Goal: Information Seeking & Learning: Learn about a topic

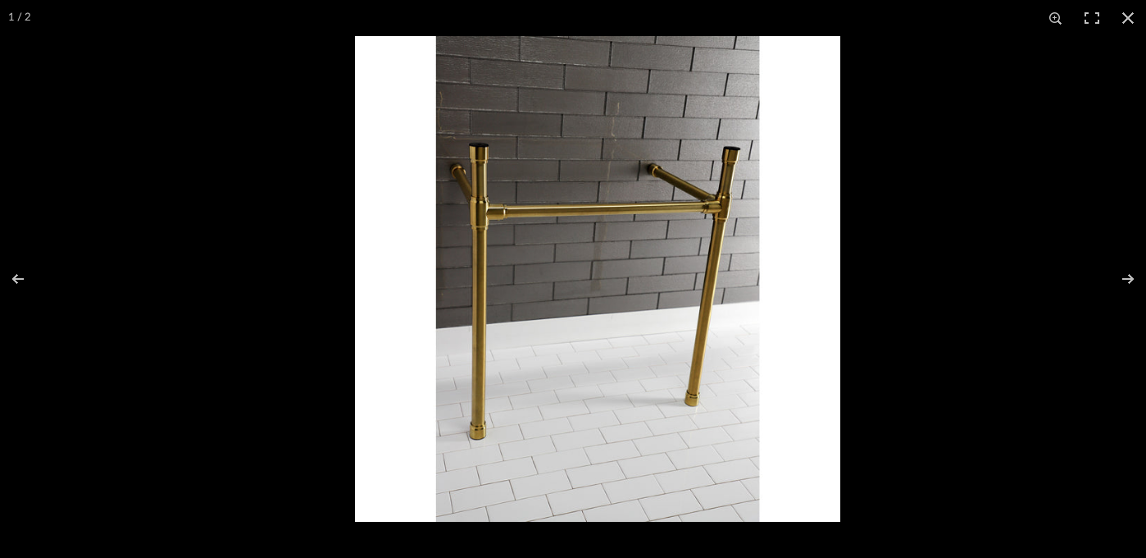
scroll to position [70, 0]
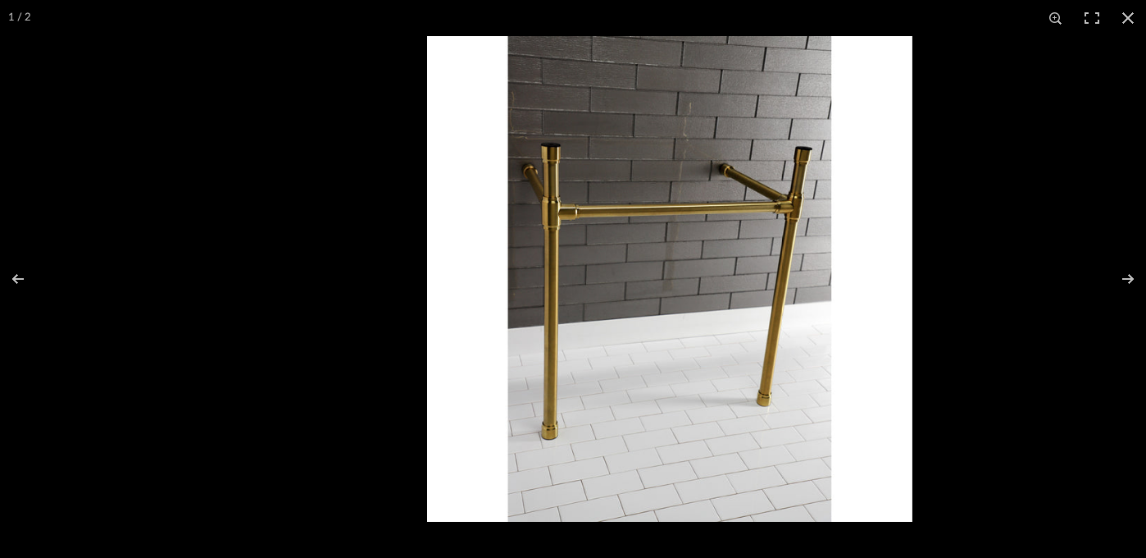
click at [816, 267] on img at bounding box center [669, 278] width 485 height 485
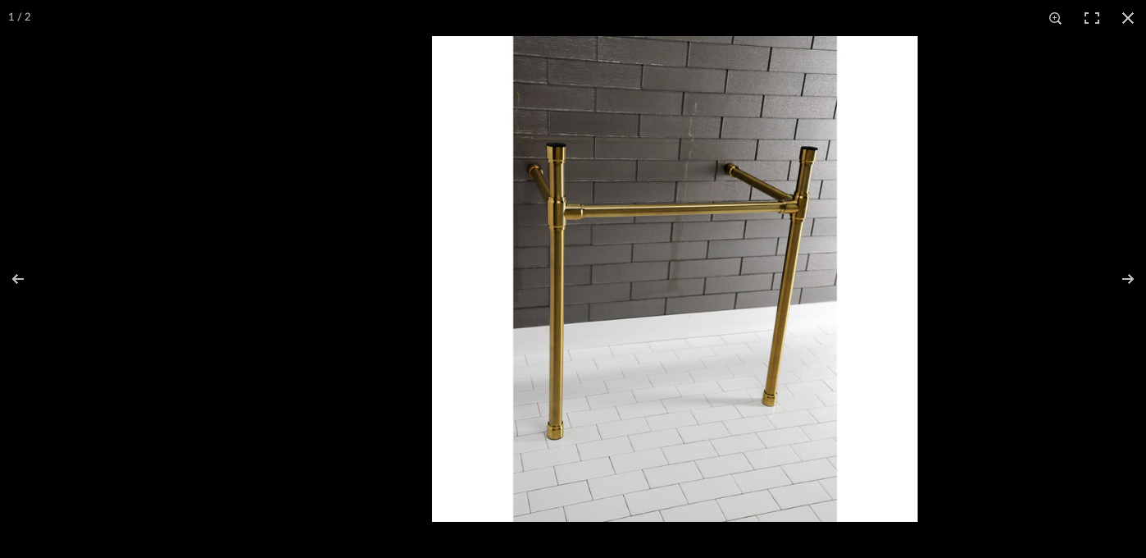
click at [956, 276] on div at bounding box center [1005, 315] width 1146 height 558
click at [956, 357] on div at bounding box center [1005, 315] width 1146 height 558
click at [950, 354] on div at bounding box center [1005, 315] width 1146 height 558
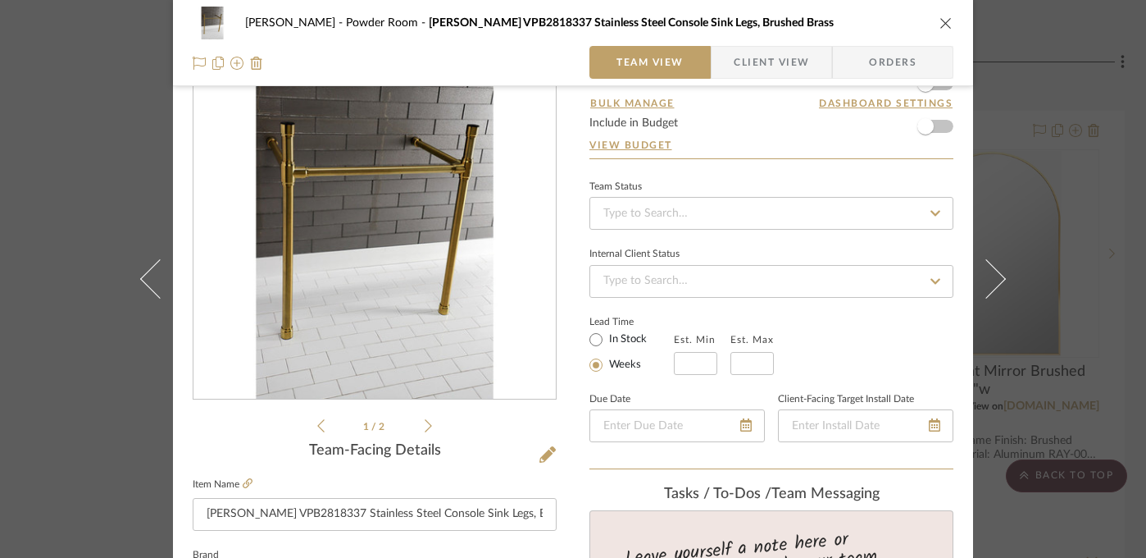
click at [1015, 203] on div "[PERSON_NAME] Powder Room [PERSON_NAME] VPB2818337 Stainless Steel Console Sink…" at bounding box center [573, 279] width 1146 height 558
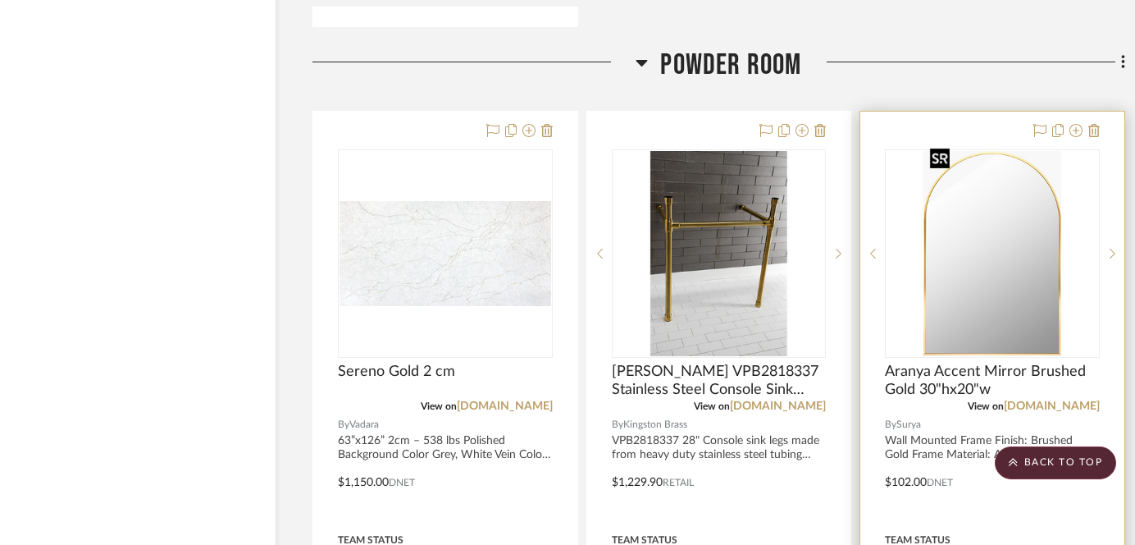
click at [980, 226] on img "0" at bounding box center [992, 253] width 139 height 205
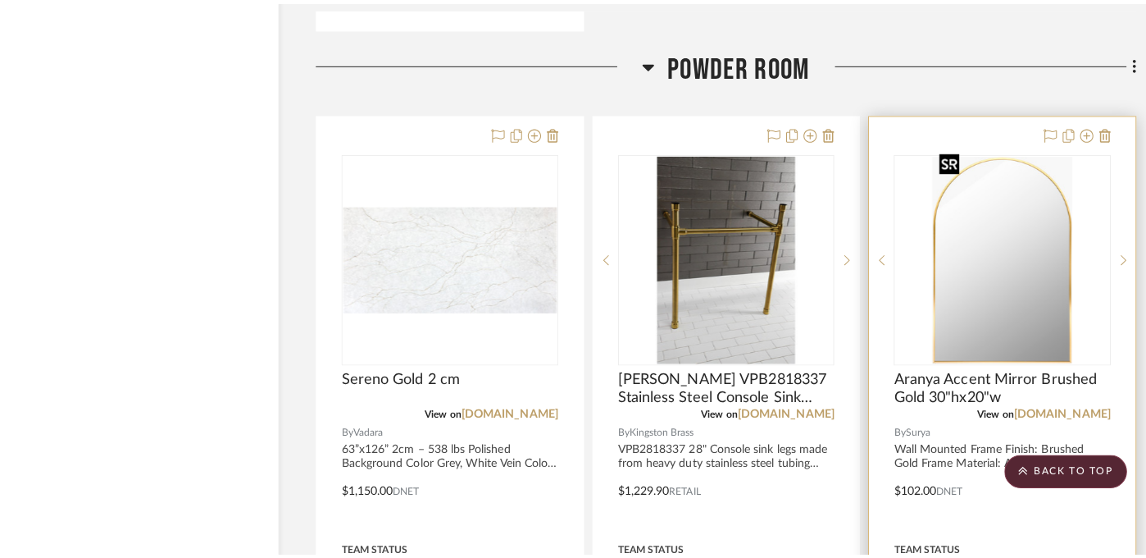
scroll to position [0, 0]
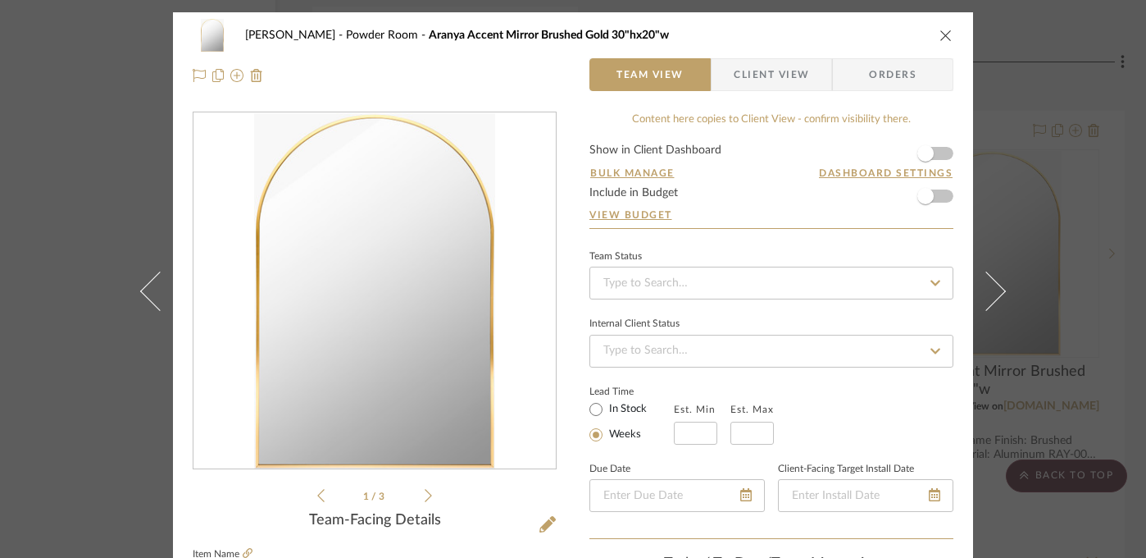
click at [1107, 237] on div "[PERSON_NAME] Powder Room Aranya Accent Mirror Brushed Gold 30"hx20"w Team View…" at bounding box center [573, 279] width 1146 height 558
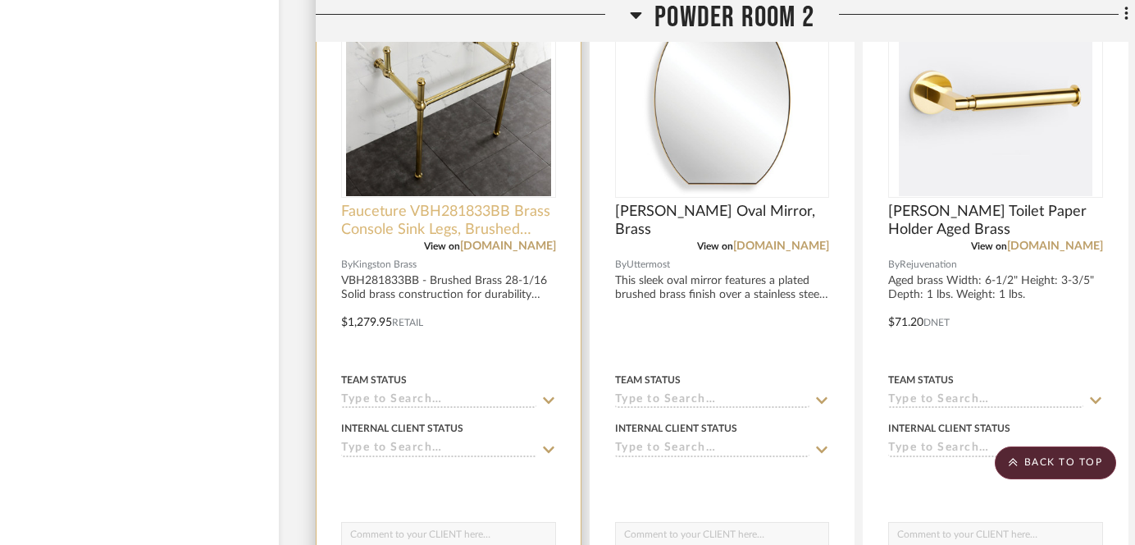
scroll to position [11608, 30]
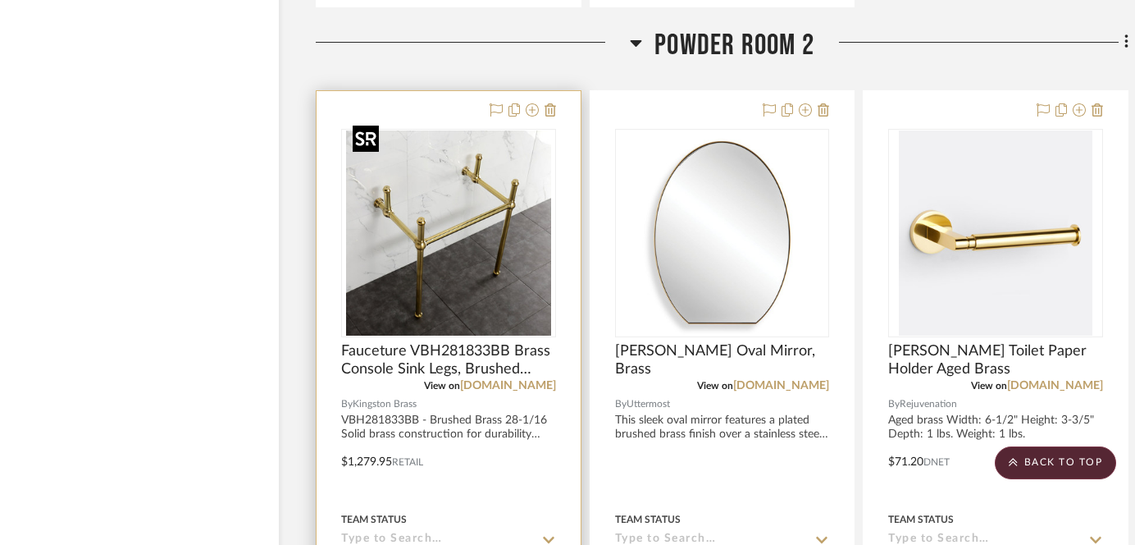
click at [392, 251] on img "0" at bounding box center [448, 232] width 205 height 205
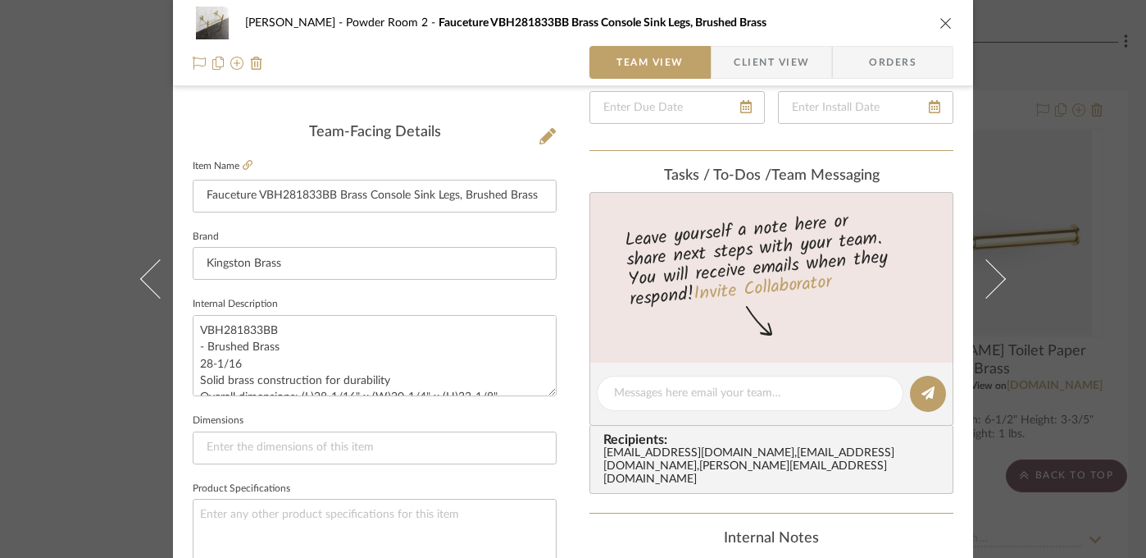
scroll to position [1, 0]
drag, startPoint x: 330, startPoint y: 195, endPoint x: 188, endPoint y: 202, distance: 142.0
click at [193, 201] on input "Fauceture VBH281833BB Brass Console Sink Legs, Brushed Brass" at bounding box center [375, 196] width 364 height 33
click at [1024, 246] on div "[PERSON_NAME] Powder Room 2 Fauceture VBH281833BB Brass Console Sink Legs, Brus…" at bounding box center [573, 279] width 1146 height 558
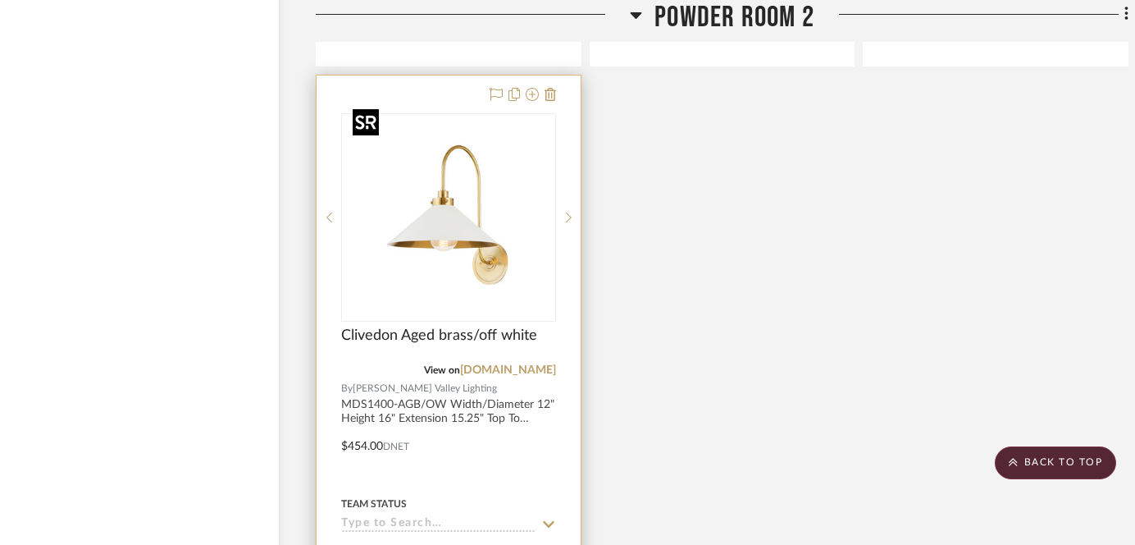
click at [0, 0] on img at bounding box center [0, 0] width 0 height 0
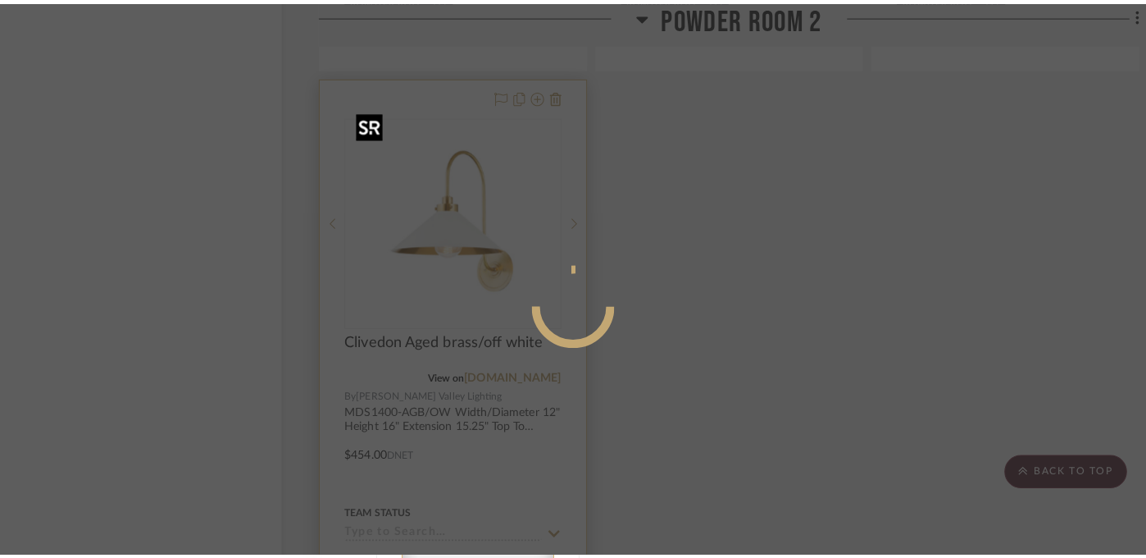
scroll to position [0, 0]
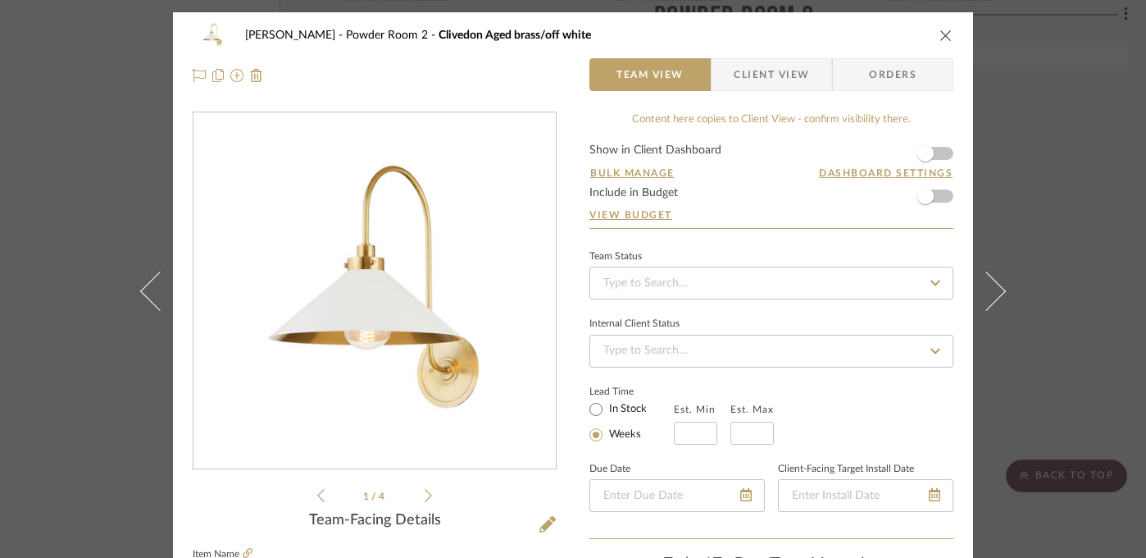
click at [1093, 202] on div "[PERSON_NAME] Powder Room 2 Clivedon Aged brass/off white Team View Client View…" at bounding box center [573, 279] width 1146 height 558
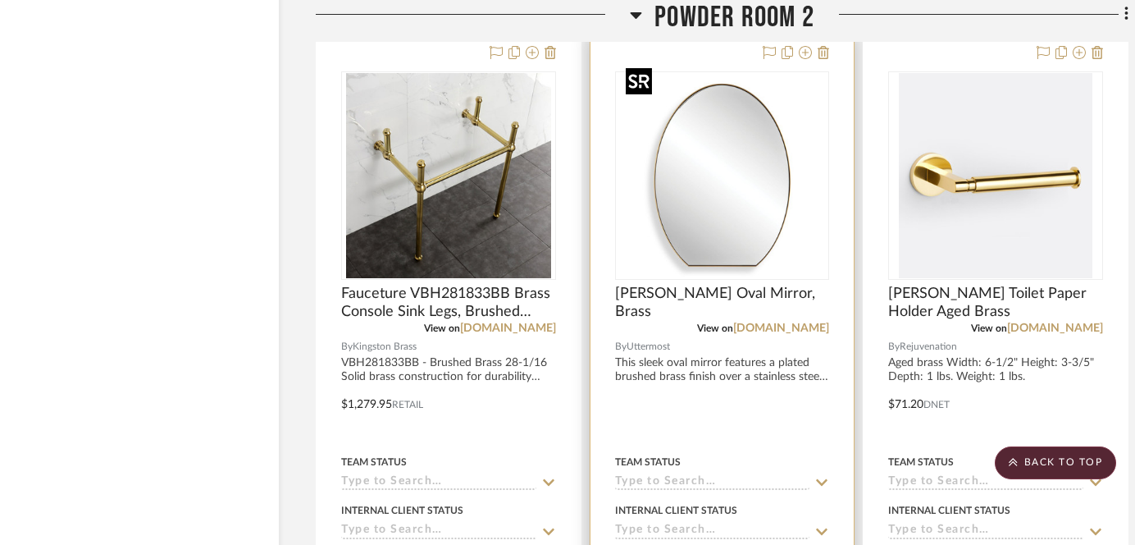
click at [717, 222] on img "0" at bounding box center [721, 175] width 205 height 205
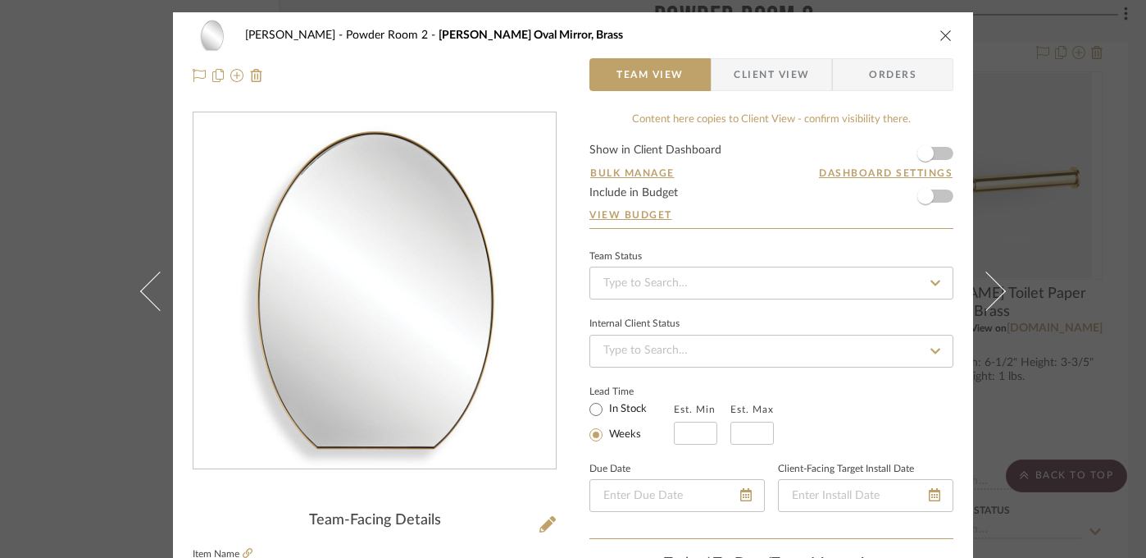
click at [330, 401] on img "0" at bounding box center [375, 291] width 356 height 356
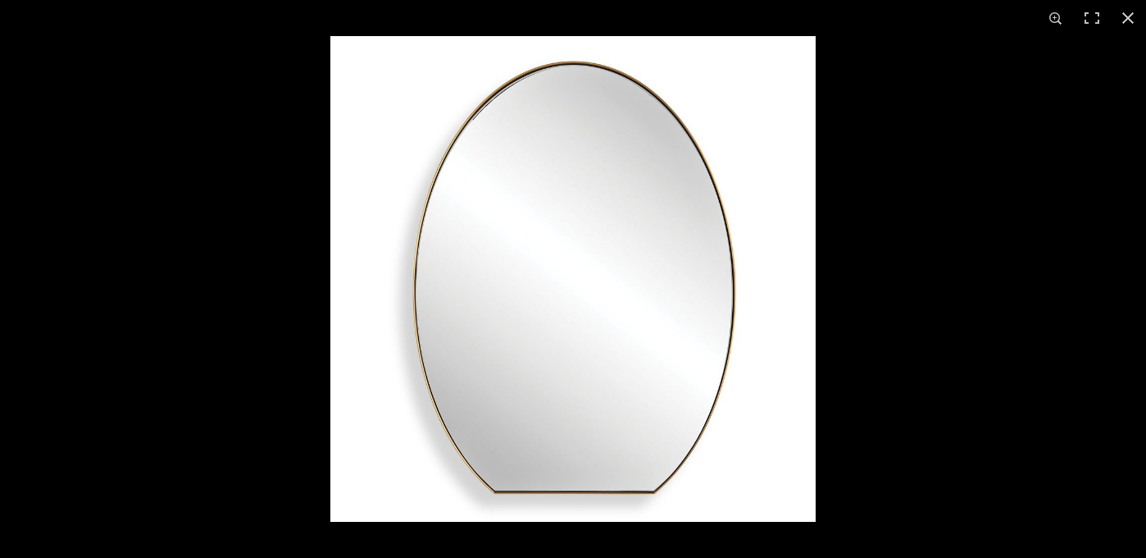
click at [908, 223] on div at bounding box center [903, 315] width 1146 height 558
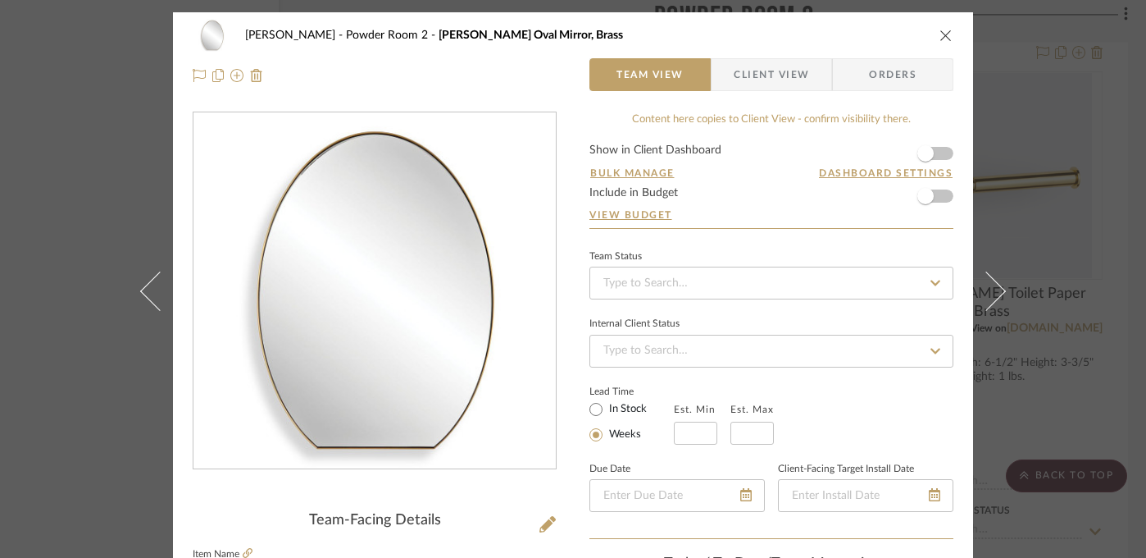
click at [1040, 267] on div "[PERSON_NAME] Powder Room 2 [PERSON_NAME] Oval Mirror, Brass Team View Client V…" at bounding box center [573, 279] width 1146 height 558
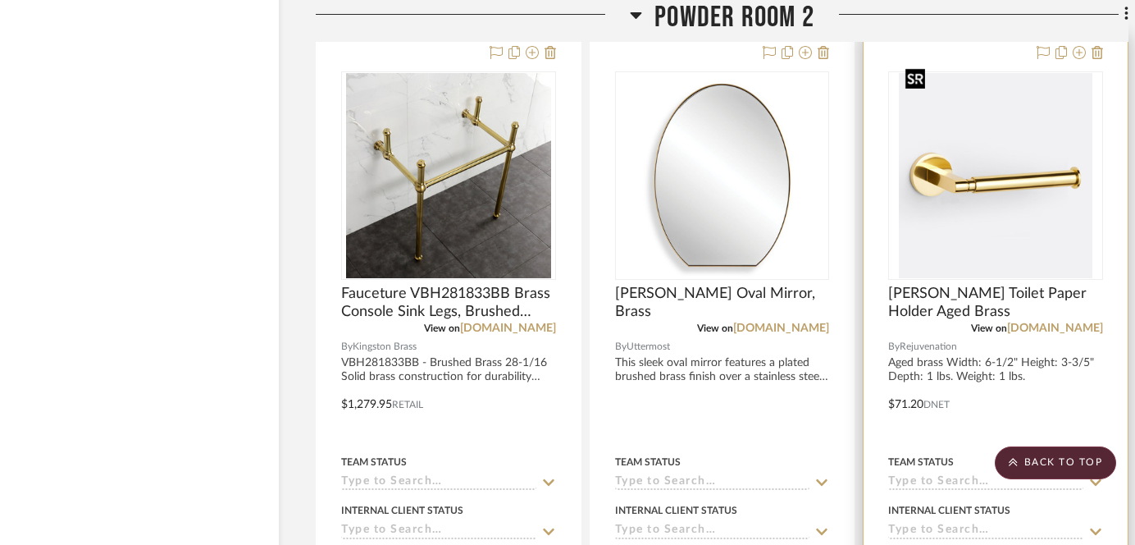
click at [987, 150] on img "0" at bounding box center [996, 175] width 194 height 205
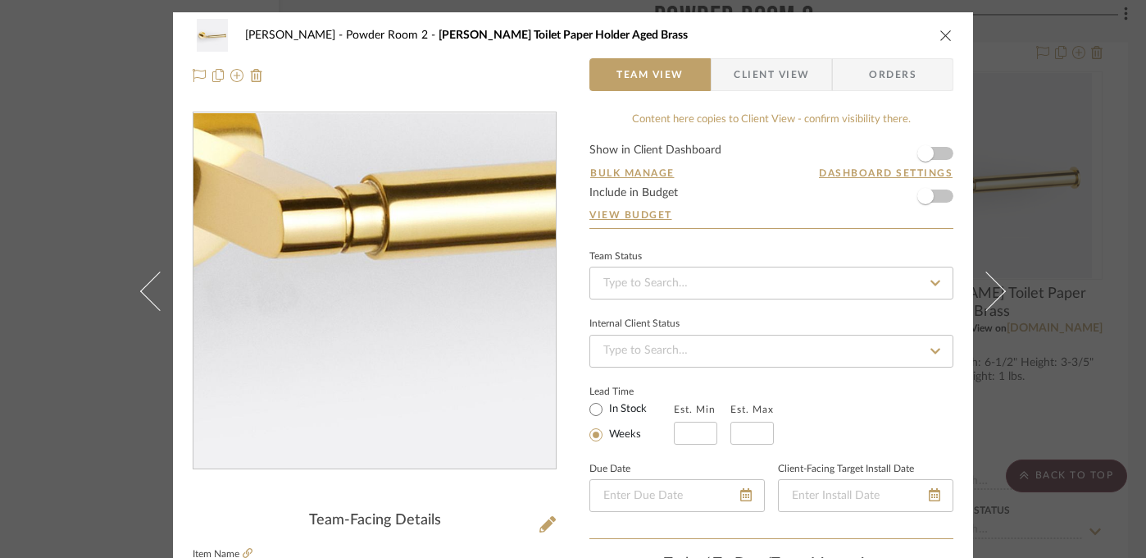
click at [329, 330] on img "0" at bounding box center [375, 291] width 337 height 356
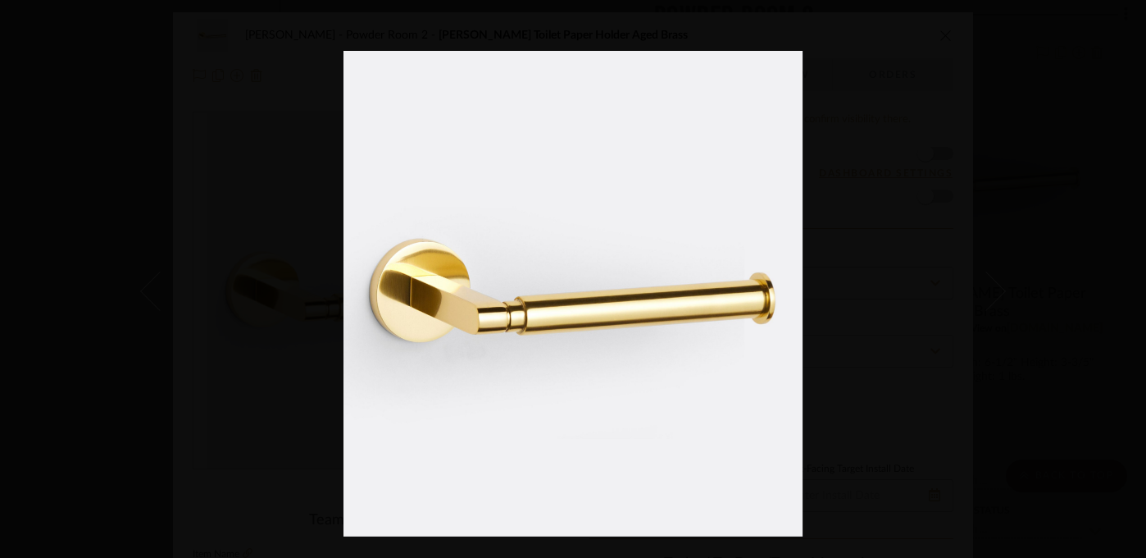
click at [947, 271] on div at bounding box center [917, 330] width 1146 height 558
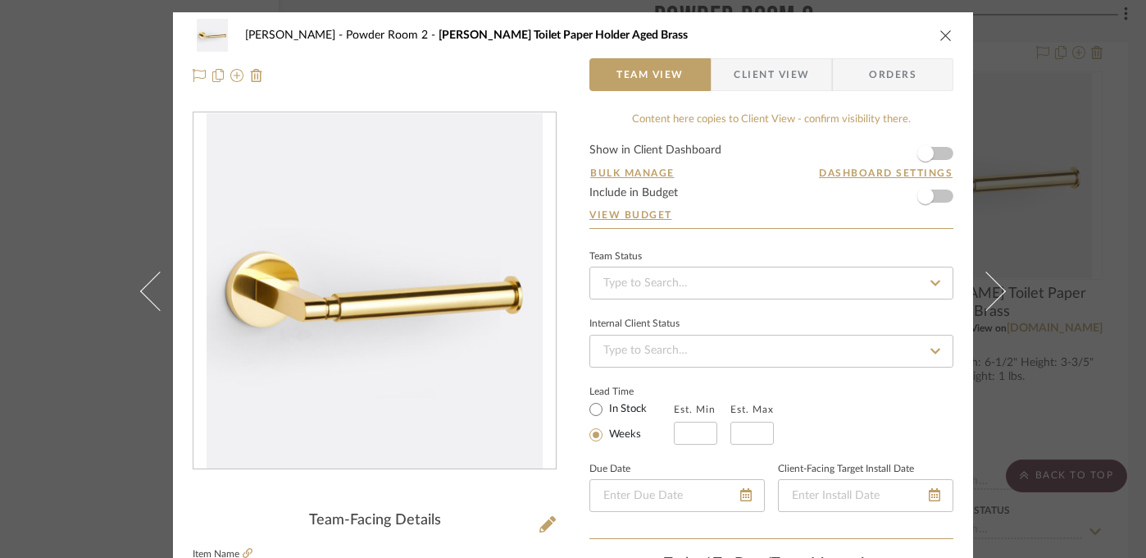
click at [1041, 185] on div "[PERSON_NAME] Powder Room 2 [PERSON_NAME] Toilet Paper Holder Aged Brass Team V…" at bounding box center [573, 279] width 1146 height 558
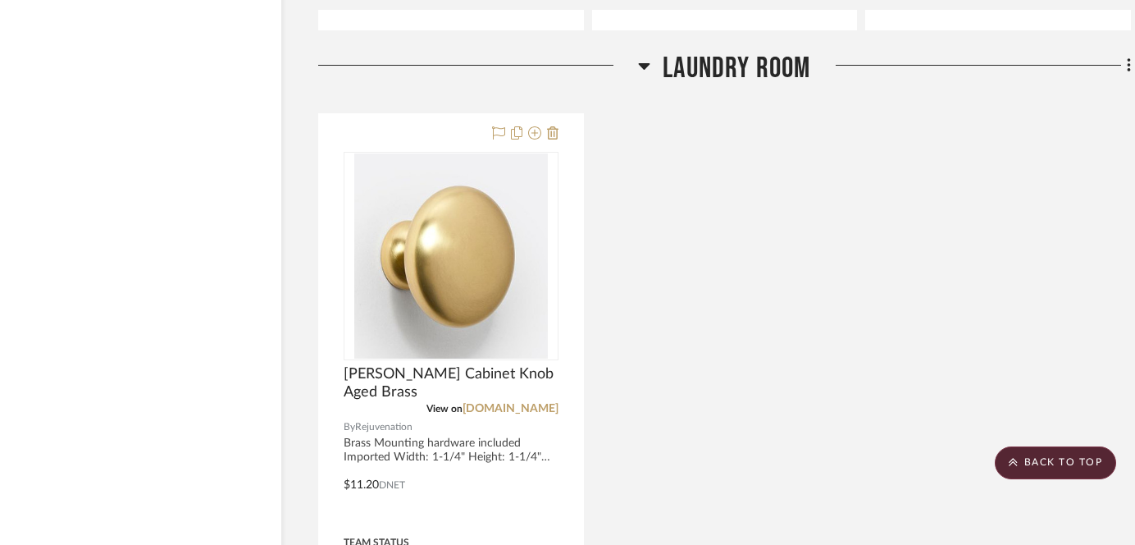
scroll to position [8628, 27]
